Goal: Task Accomplishment & Management: Use online tool/utility

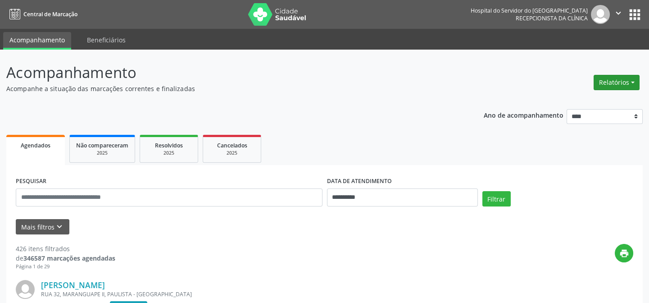
click at [634, 77] on button "Relatórios" at bounding box center [617, 82] width 46 height 15
click at [606, 100] on link "Agendamentos" at bounding box center [593, 101] width 97 height 13
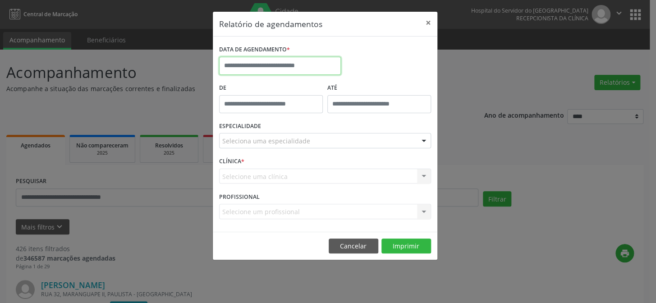
click at [305, 59] on input "text" at bounding box center [280, 66] width 122 height 18
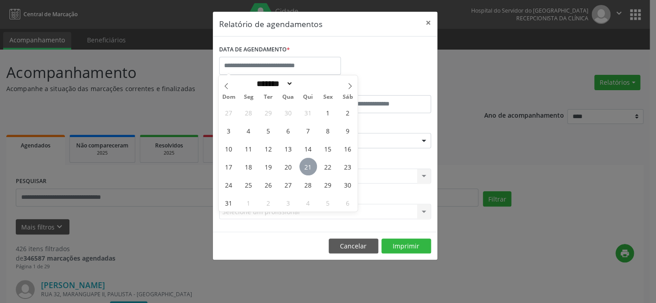
click at [308, 164] on span "21" at bounding box center [308, 167] width 18 height 18
type input "**********"
click at [308, 164] on span "21" at bounding box center [308, 167] width 18 height 18
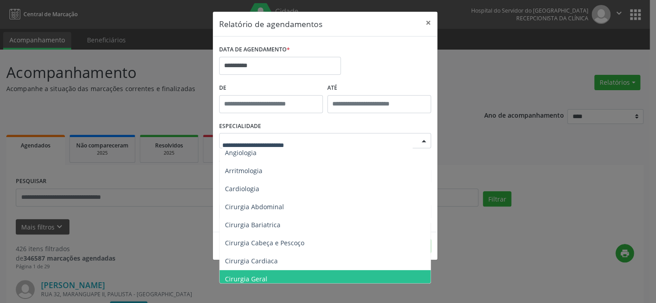
scroll to position [82, 0]
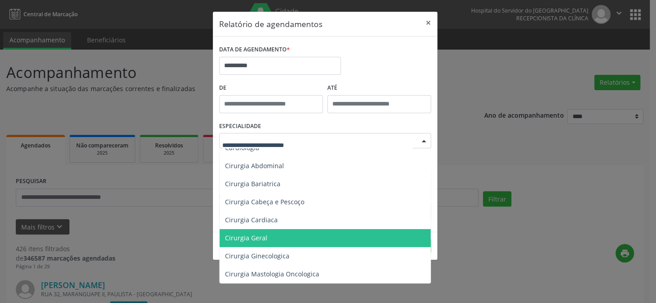
click at [276, 241] on span "Cirurgia Geral" at bounding box center [325, 238] width 212 height 18
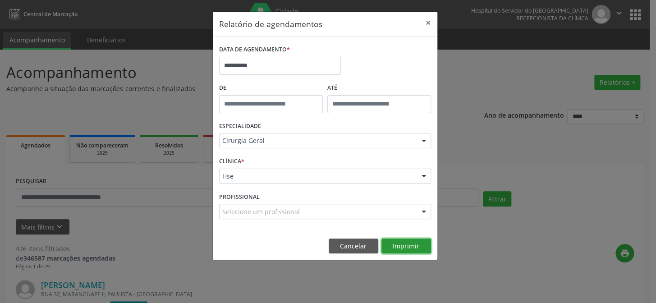
click at [412, 242] on button "Imprimir" at bounding box center [406, 245] width 50 height 15
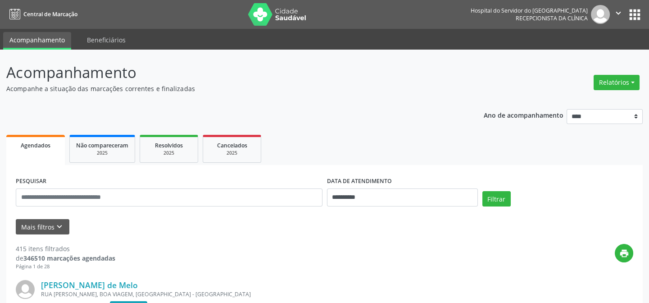
drag, startPoint x: 427, startPoint y: 112, endPoint x: 374, endPoint y: 130, distance: 55.4
drag, startPoint x: 374, startPoint y: 130, endPoint x: 565, endPoint y: 211, distance: 206.9
click at [565, 211] on div "Filtrar" at bounding box center [557, 202] width 155 height 22
